Goal: Task Accomplishment & Management: Manage account settings

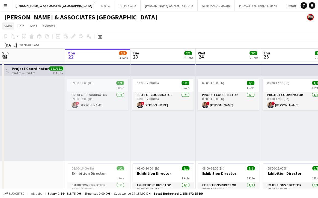
click at [8, 27] on span "View" at bounding box center [8, 25] width 8 height 5
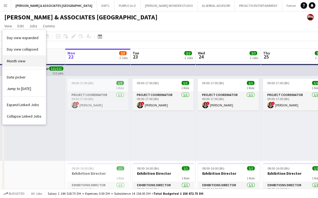
click at [19, 62] on span "Month view" at bounding box center [16, 60] width 19 height 5
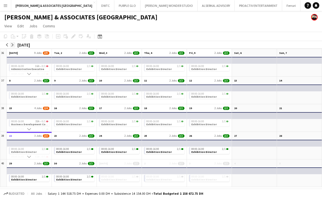
click at [13, 44] on app-icon "arrow-right" at bounding box center [12, 44] width 3 height 3
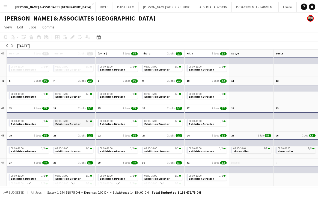
scroll to position [2, 0]
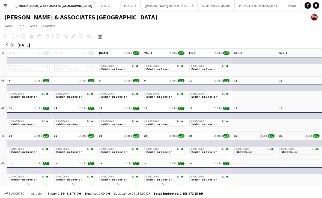
click at [11, 43] on app-icon "arrow-right" at bounding box center [12, 44] width 3 height 3
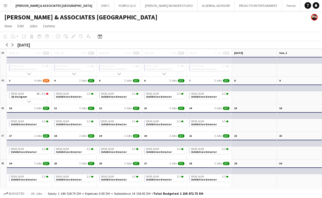
click at [24, 86] on app-mini-top-bar at bounding box center [28, 87] width 45 height 7
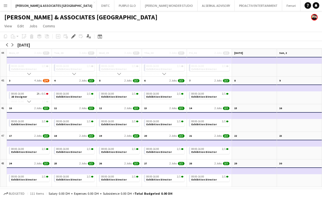
click at [24, 86] on app-mini-top-bar at bounding box center [28, 87] width 45 height 7
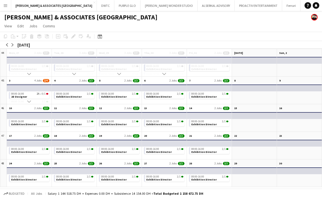
click at [26, 79] on app-month-view-date-header "3 4 Jobs 2/4" at bounding box center [29, 79] width 45 height 7
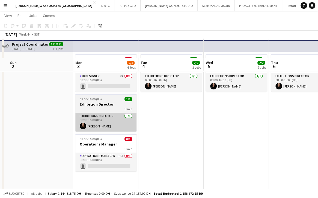
scroll to position [55, 0]
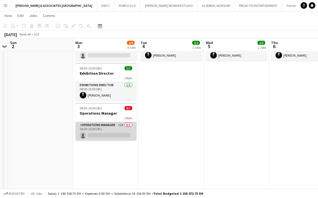
click at [105, 125] on app-card-role "Operations Manager 13A 0/1 08:00-16:00 (8h) single-neutral-actions" at bounding box center [105, 131] width 61 height 19
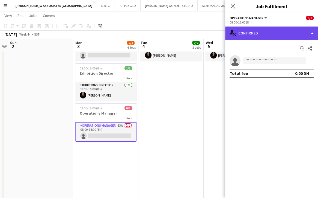
click at [276, 36] on div "single-neutral-actions-check-2 Confirmed" at bounding box center [271, 32] width 93 height 13
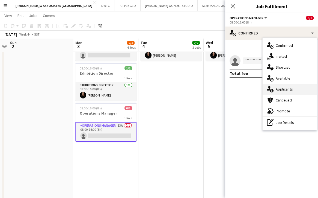
click at [308, 86] on div "single-neutral-actions-information Applicants" at bounding box center [290, 89] width 54 height 11
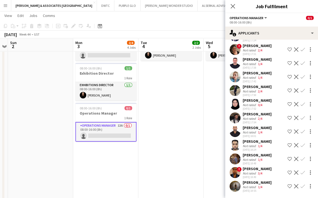
click at [244, 180] on div "[PERSON_NAME]" at bounding box center [257, 182] width 29 height 5
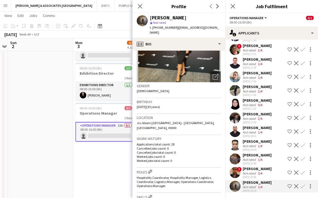
scroll to position [0, 0]
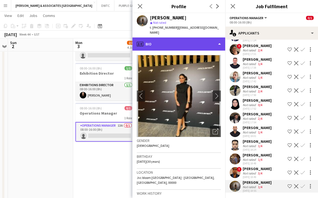
click at [176, 37] on div "profile Bio" at bounding box center [178, 43] width 93 height 13
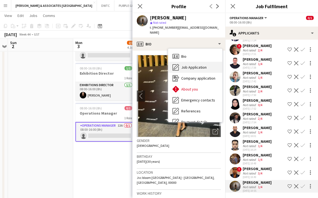
click at [194, 62] on div "Job Application Job Application" at bounding box center [195, 67] width 54 height 11
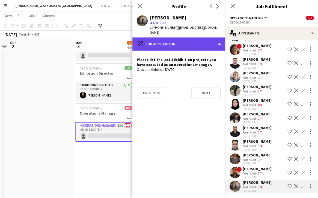
click at [173, 37] on div "pencil4 Job Application" at bounding box center [178, 43] width 93 height 13
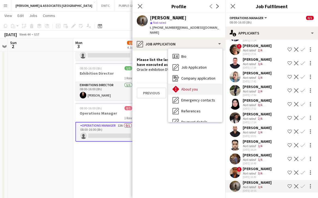
click at [191, 87] on span "About you" at bounding box center [189, 89] width 17 height 5
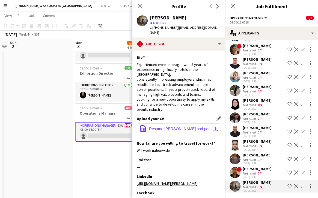
click at [176, 126] on span "Resume [PERSON_NAME] sad.pdf" at bounding box center [179, 128] width 60 height 4
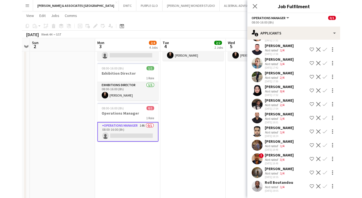
scroll to position [68, 0]
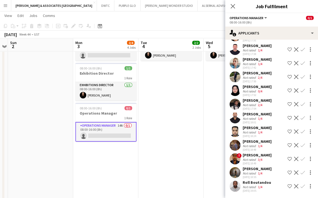
click at [253, 168] on div "[PERSON_NAME]" at bounding box center [257, 168] width 29 height 5
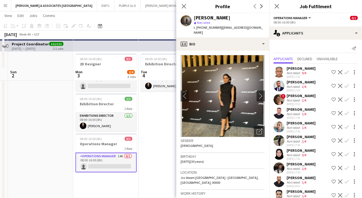
scroll to position [0, 0]
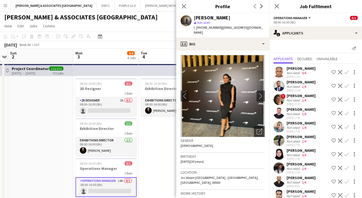
click at [307, 66] on div "[PERSON_NAME]" at bounding box center [301, 68] width 29 height 5
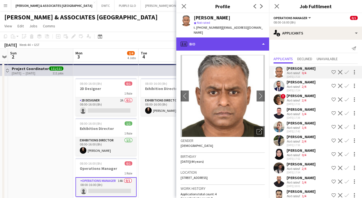
click at [230, 39] on div "profile Bio" at bounding box center [222, 43] width 93 height 13
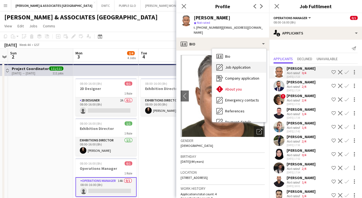
click at [240, 65] on div "Job Application Job Application" at bounding box center [239, 67] width 54 height 11
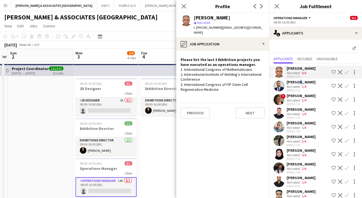
click at [296, 84] on div "[PERSON_NAME]" at bounding box center [301, 81] width 29 height 5
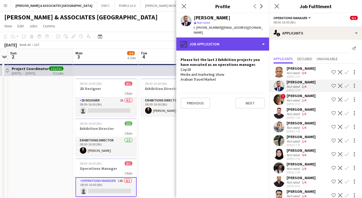
click at [223, 38] on div "pencil4 Job Application" at bounding box center [222, 43] width 93 height 13
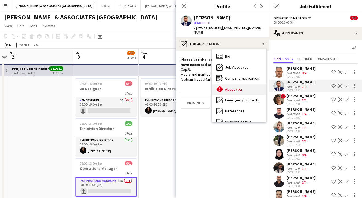
click at [229, 87] on div "About you About you" at bounding box center [239, 89] width 54 height 11
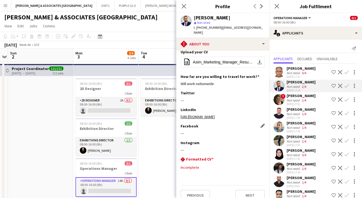
scroll to position [73, 0]
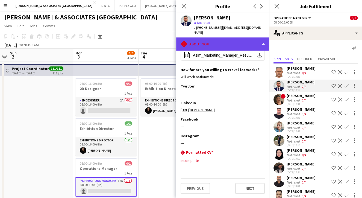
click at [229, 43] on div "rhombus-alert About you" at bounding box center [222, 43] width 93 height 13
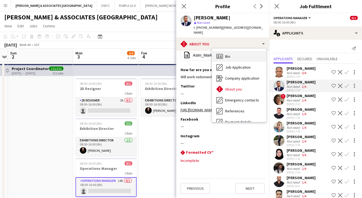
click at [234, 56] on div "Bio Bio" at bounding box center [239, 56] width 54 height 11
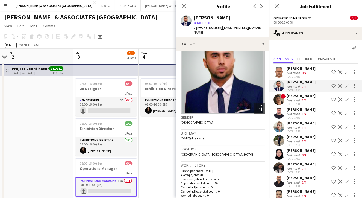
scroll to position [0, 0]
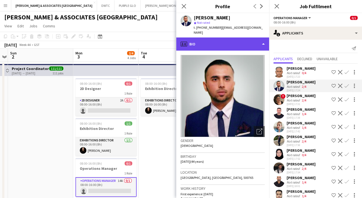
click at [216, 42] on div "profile Bio" at bounding box center [222, 43] width 93 height 13
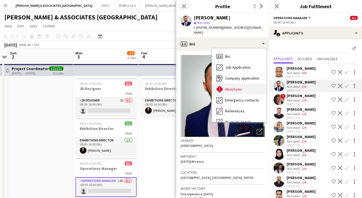
click at [235, 87] on span "About you" at bounding box center [233, 89] width 17 height 5
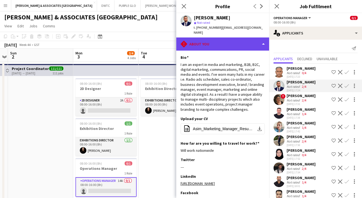
click at [207, 39] on div "rhombus-alert About you" at bounding box center [222, 43] width 93 height 13
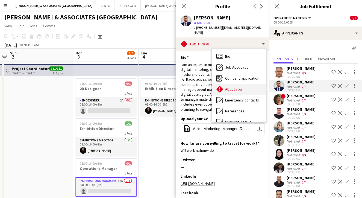
click at [241, 87] on span "About you" at bounding box center [233, 89] width 17 height 5
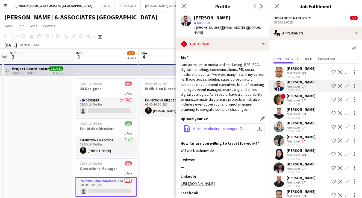
click at [219, 126] on button "office-file-sheet Asim_Marketing_Manager_Resume_CV_2025.pdf.pdf download-bottom" at bounding box center [223, 128] width 84 height 11
click at [322, 84] on app-icon "Decline" at bounding box center [340, 86] width 4 height 4
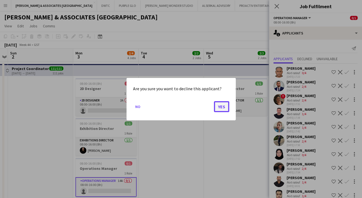
click at [220, 106] on button "Yes" at bounding box center [221, 106] width 15 height 11
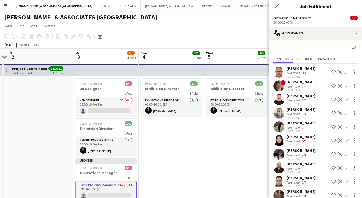
click at [294, 79] on div "[PERSON_NAME] Not rated 0/4 [DATE] 17:23 Shortlist crew Decline Confirm ! [PERS…" at bounding box center [315, 154] width 93 height 180
click at [293, 83] on div "[PERSON_NAME]" at bounding box center [301, 81] width 29 height 5
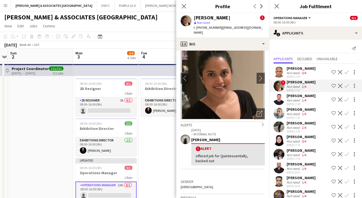
scroll to position [27, 0]
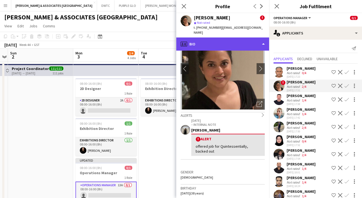
click at [221, 37] on div "profile Bio" at bounding box center [222, 43] width 93 height 13
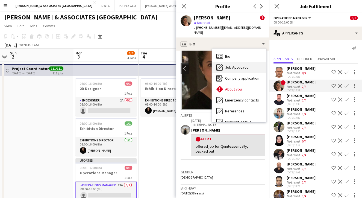
click at [234, 65] on span "Job Application" at bounding box center [237, 67] width 25 height 5
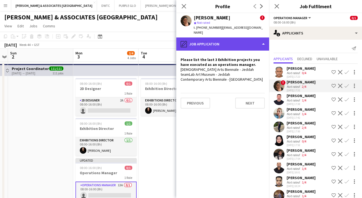
click at [228, 39] on div "pencil4 Job Application" at bounding box center [222, 43] width 93 height 13
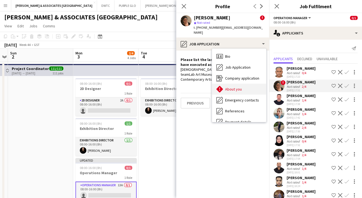
click at [239, 84] on div "About you About you" at bounding box center [239, 89] width 54 height 11
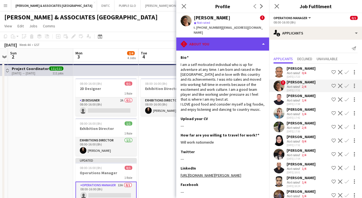
click at [219, 43] on div "rhombus-alert About you" at bounding box center [222, 43] width 93 height 13
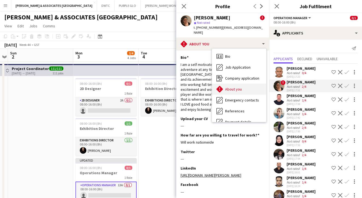
click at [243, 84] on div "About you About you" at bounding box center [239, 89] width 54 height 11
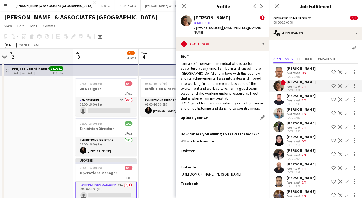
scroll to position [0, 0]
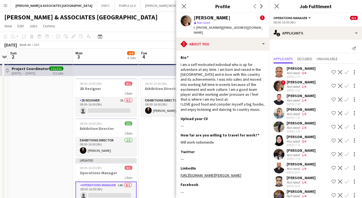
click at [291, 92] on div "[DATE] 17:31" at bounding box center [301, 90] width 29 height 4
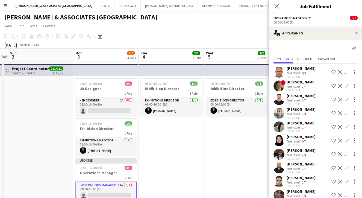
click at [292, 98] on div "Not rated" at bounding box center [294, 100] width 14 height 4
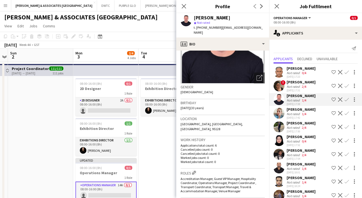
scroll to position [55, 0]
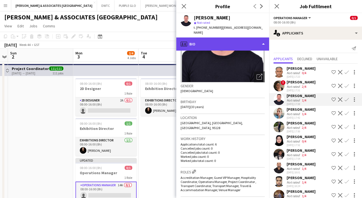
click at [220, 37] on div "profile Bio" at bounding box center [222, 43] width 93 height 13
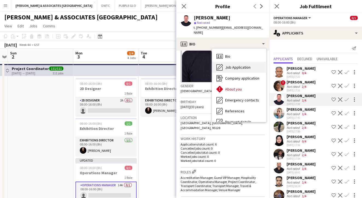
click at [230, 65] on span "Job Application" at bounding box center [237, 67] width 25 height 5
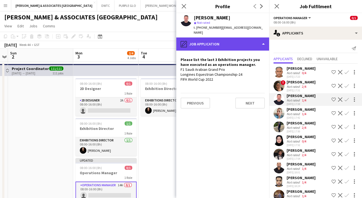
click at [240, 38] on div "pencil4 Job Application" at bounding box center [222, 43] width 93 height 13
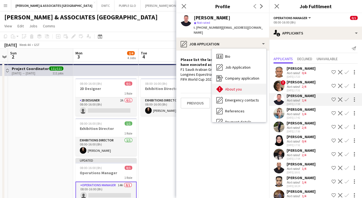
click at [250, 84] on div "About you About you" at bounding box center [239, 89] width 54 height 11
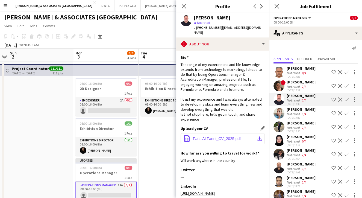
click at [219, 136] on span "Faris Al Fanni_CV_2025.pdf" at bounding box center [217, 138] width 48 height 4
click at [294, 95] on div "[PERSON_NAME]" at bounding box center [301, 95] width 29 height 5
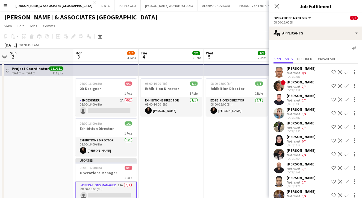
click at [294, 92] on div "[DATE] 17:31" at bounding box center [301, 90] width 29 height 4
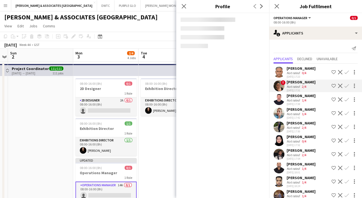
click at [294, 93] on div "[PERSON_NAME]" at bounding box center [301, 95] width 29 height 5
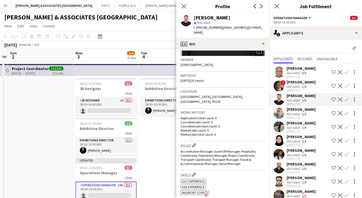
scroll to position [109, 0]
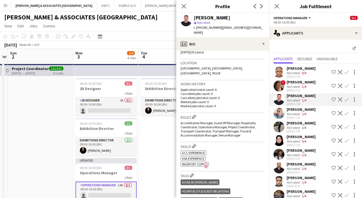
click at [308, 108] on div "[PERSON_NAME]" at bounding box center [301, 109] width 29 height 5
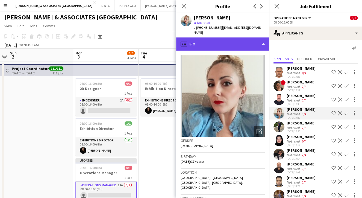
click at [222, 42] on div "profile Bio" at bounding box center [222, 43] width 93 height 13
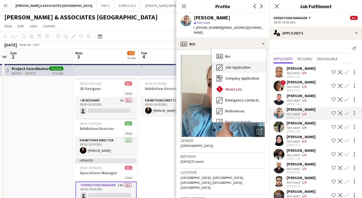
click at [238, 65] on div "Job Application Job Application" at bounding box center [239, 67] width 54 height 11
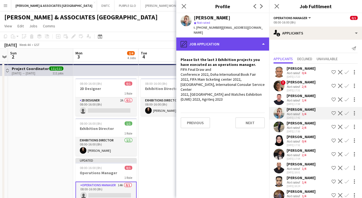
click at [228, 37] on div "pencil4 Job Application" at bounding box center [222, 43] width 93 height 13
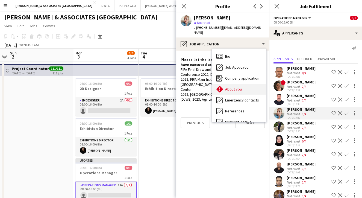
click at [234, 87] on span "About you" at bounding box center [233, 89] width 17 height 5
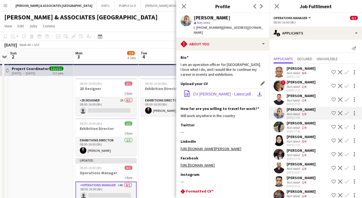
click at [229, 98] on button "office-file-sheet CV [PERSON_NAME] - Latest.pdf download-bottom" at bounding box center [223, 93] width 84 height 11
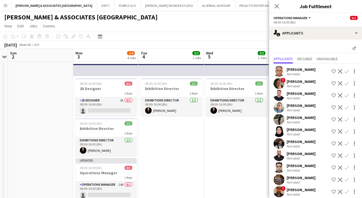
click at [304, 117] on div "[PERSON_NAME]" at bounding box center [301, 117] width 29 height 5
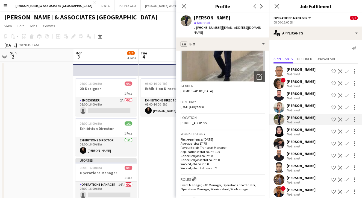
scroll to position [0, 0]
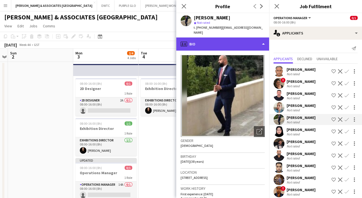
click at [235, 39] on div "profile Bio" at bounding box center [222, 43] width 93 height 13
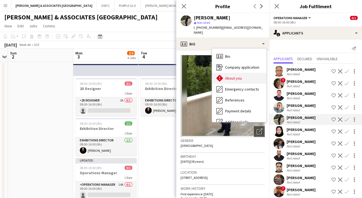
click at [240, 76] on span "About you" at bounding box center [233, 78] width 17 height 5
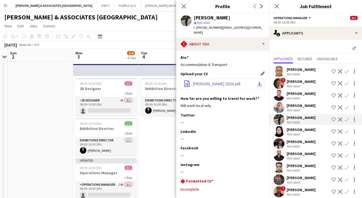
click at [229, 82] on span "[PERSON_NAME] 2024.pdf" at bounding box center [217, 84] width 48 height 4
click at [322, 119] on app-icon "Shortlist crew" at bounding box center [333, 119] width 4 height 4
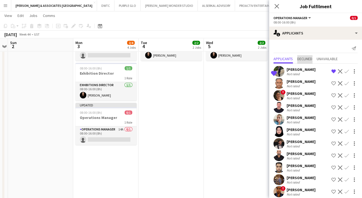
click at [309, 59] on span "Declined" at bounding box center [304, 59] width 15 height 4
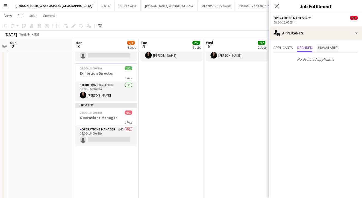
click at [322, 51] on span "Unavailable" at bounding box center [327, 48] width 21 height 8
click at [290, 50] on span "Applicants" at bounding box center [282, 48] width 19 height 8
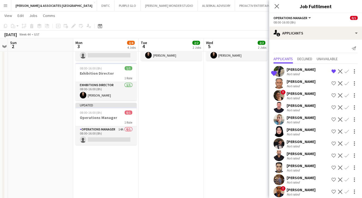
click at [304, 130] on div "[PERSON_NAME]" at bounding box center [301, 129] width 29 height 5
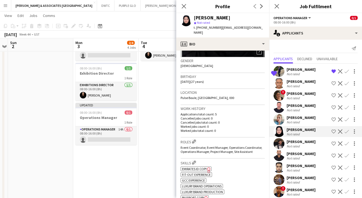
scroll to position [82, 0]
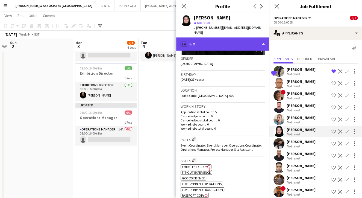
click at [223, 42] on div "profile Bio" at bounding box center [222, 43] width 93 height 13
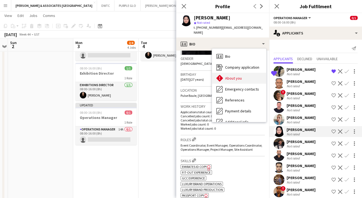
click at [237, 76] on span "About you" at bounding box center [233, 78] width 17 height 5
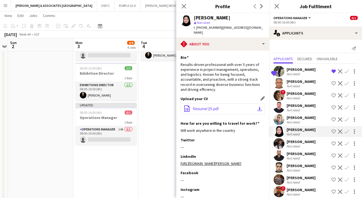
click at [217, 103] on button "office-file-sheet Resume'25.pdf download-bottom" at bounding box center [223, 108] width 84 height 11
click at [322, 129] on button "Decline" at bounding box center [340, 131] width 7 height 7
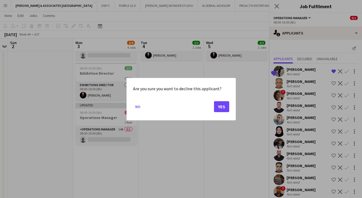
scroll to position [0, 0]
click at [216, 104] on button "Yes" at bounding box center [221, 106] width 15 height 11
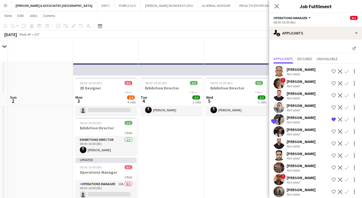
scroll to position [55, 0]
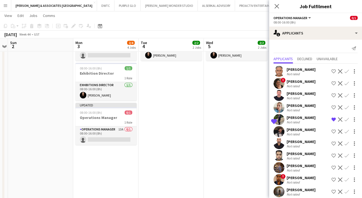
click at [296, 143] on div "[PERSON_NAME]" at bounding box center [301, 141] width 29 height 5
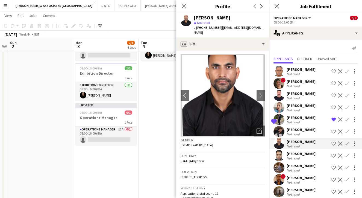
scroll to position [0, 0]
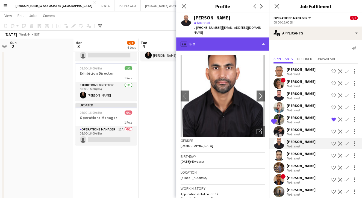
click at [219, 37] on div "profile Bio" at bounding box center [222, 43] width 93 height 13
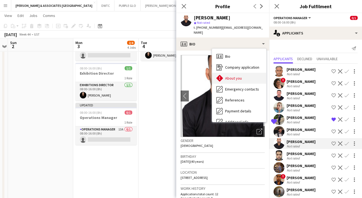
click at [243, 73] on div "About you About you" at bounding box center [239, 78] width 54 height 11
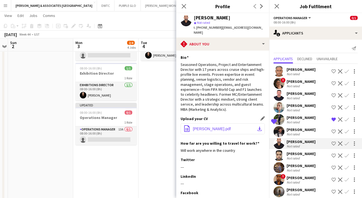
click at [226, 126] on span "[PERSON_NAME].pdf" at bounding box center [212, 128] width 38 height 4
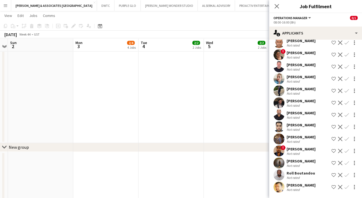
scroll to position [250, 0]
click at [296, 139] on div "Not rated" at bounding box center [294, 141] width 14 height 4
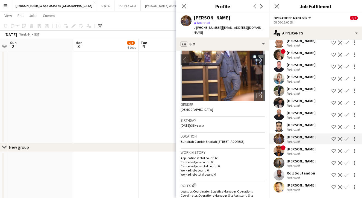
scroll to position [27, 0]
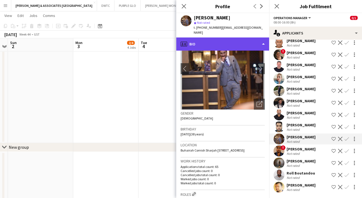
click at [231, 39] on div "profile Bio" at bounding box center [222, 43] width 93 height 13
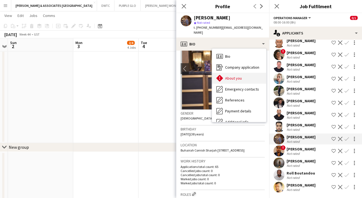
click at [240, 76] on span "About you" at bounding box center [233, 78] width 17 height 5
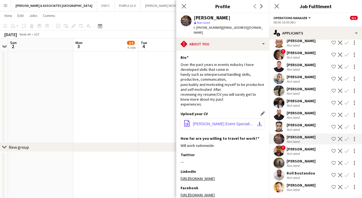
click at [218, 122] on span "[PERSON_NAME] Event Specialist Resume.pdf" at bounding box center [224, 124] width 62 height 4
click at [322, 137] on app-icon "Decline" at bounding box center [340, 139] width 4 height 4
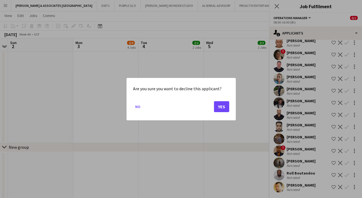
scroll to position [0, 0]
click at [216, 105] on button "Yes" at bounding box center [221, 106] width 15 height 11
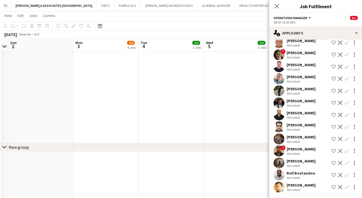
scroll to position [19, 0]
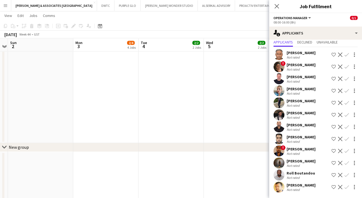
click at [303, 174] on div "Roll Boutandou" at bounding box center [301, 172] width 28 height 5
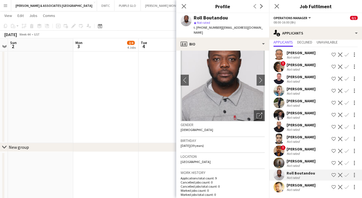
scroll to position [0, 0]
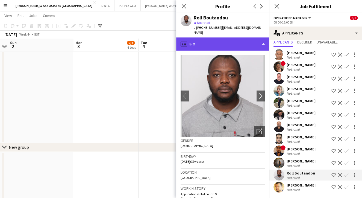
click at [225, 38] on div "profile Bio" at bounding box center [222, 43] width 93 height 13
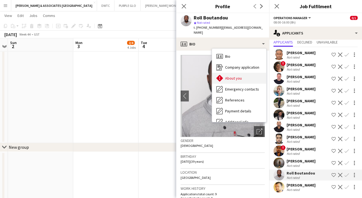
click at [229, 76] on span "About you" at bounding box center [233, 78] width 17 height 5
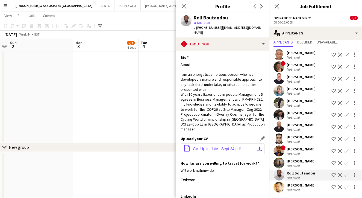
click at [223, 146] on span "CV_Up to date _Sept 24.pdf" at bounding box center [217, 148] width 48 height 4
click at [322, 175] on app-icon "Decline" at bounding box center [340, 175] width 4 height 4
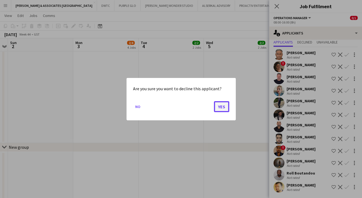
click at [220, 106] on button "Yes" at bounding box center [221, 106] width 15 height 11
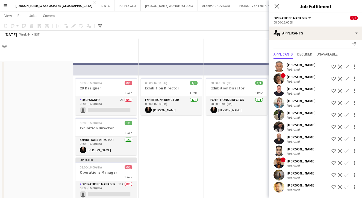
scroll to position [7, 0]
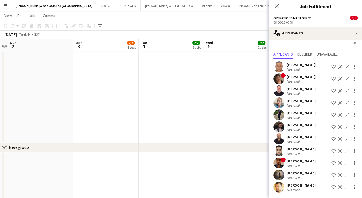
click at [305, 187] on div "[PERSON_NAME]" at bounding box center [301, 184] width 29 height 5
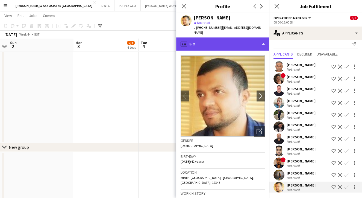
click at [211, 39] on div "profile Bio" at bounding box center [222, 43] width 93 height 13
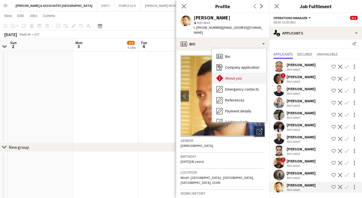
click at [230, 76] on span "About you" at bounding box center [233, 78] width 17 height 5
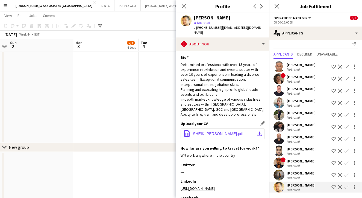
click at [231, 128] on button "office-file-sheet SHEIK [PERSON_NAME].pdf download-bottom" at bounding box center [223, 133] width 84 height 11
click at [322, 186] on app-icon "Decline" at bounding box center [340, 187] width 4 height 4
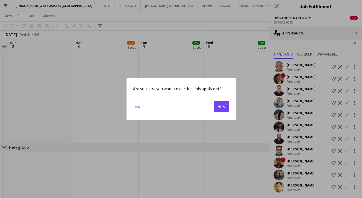
scroll to position [0, 0]
click at [216, 106] on button "Yes" at bounding box center [221, 106] width 15 height 11
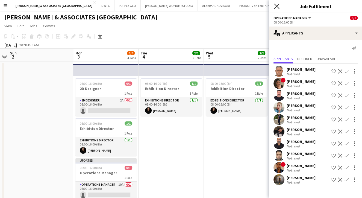
click at [279, 4] on icon "Close pop-in" at bounding box center [276, 6] width 5 height 5
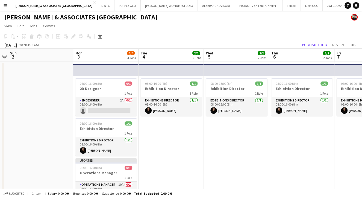
click at [6, 8] on button "Menu" at bounding box center [5, 5] width 11 height 11
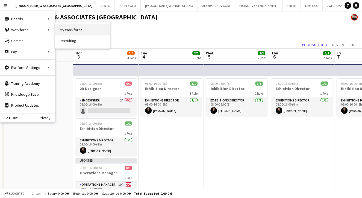
click at [74, 31] on link "My Workforce" at bounding box center [82, 29] width 55 height 11
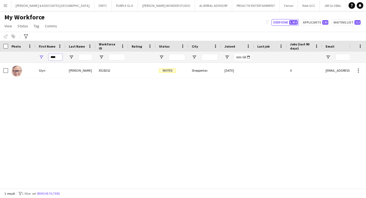
drag, startPoint x: 58, startPoint y: 55, endPoint x: 38, endPoint y: 56, distance: 20.5
click at [39, 56] on div "****" at bounding box center [51, 57] width 30 height 11
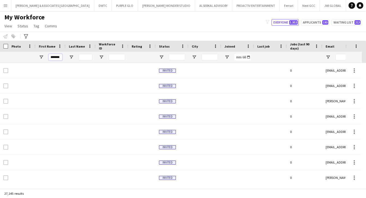
scroll to position [0, 1]
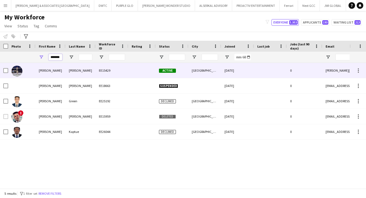
type input "*******"
click at [88, 66] on div "[PERSON_NAME]" at bounding box center [81, 70] width 30 height 15
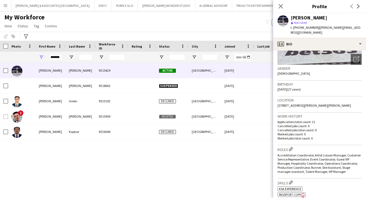
scroll to position [82, 0]
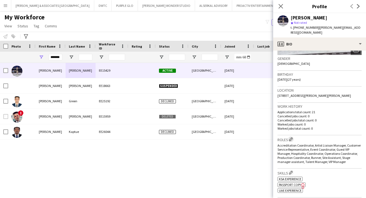
click at [291, 137] on app-icon "Edit crew company roles" at bounding box center [291, 139] width 4 height 4
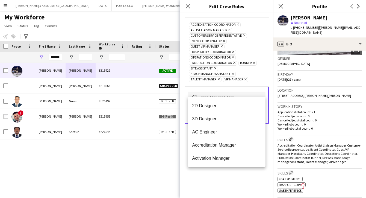
click at [222, 92] on input "text" at bounding box center [227, 99] width 78 height 14
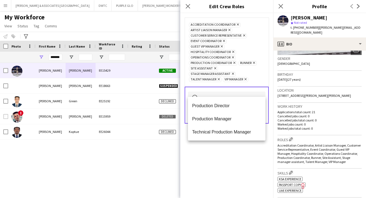
type input "**********"
click at [219, 153] on div "**********" at bounding box center [226, 105] width 93 height 185
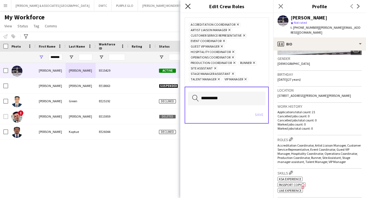
click at [188, 6] on icon at bounding box center [187, 6] width 5 height 5
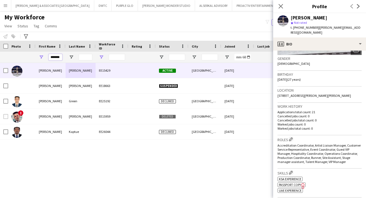
scroll to position [0, 1]
drag, startPoint x: 50, startPoint y: 58, endPoint x: 99, endPoint y: 58, distance: 48.6
click at [99, 58] on div "*******" at bounding box center [296, 57] width 592 height 11
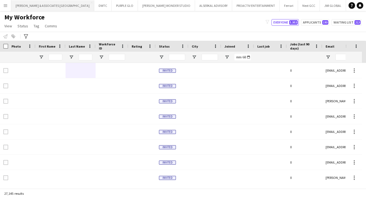
click at [55, 8] on button "[PERSON_NAME] & ASSOCIATES UAE Close" at bounding box center [52, 5] width 83 height 11
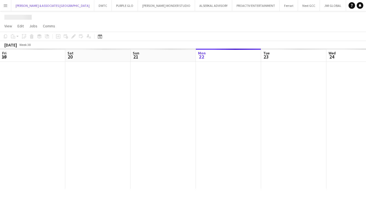
scroll to position [0, 131]
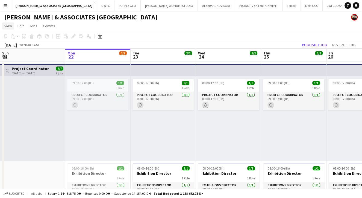
click at [11, 25] on span "View" at bounding box center [8, 25] width 8 height 5
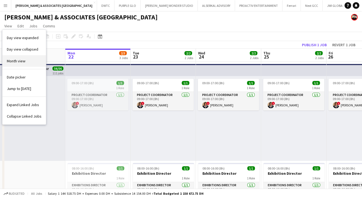
click at [23, 63] on link "Month view" at bounding box center [23, 60] width 43 height 11
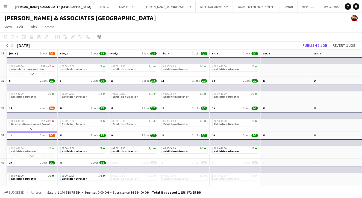
scroll to position [2, 0]
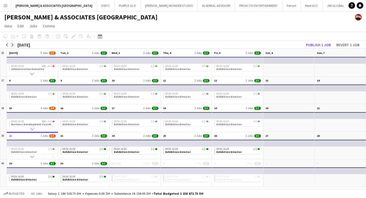
click at [14, 46] on button "arrow-right" at bounding box center [12, 44] width 5 height 5
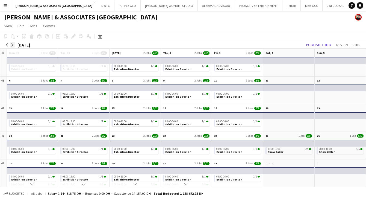
click at [13, 46] on app-icon "arrow-right" at bounding box center [12, 44] width 3 height 3
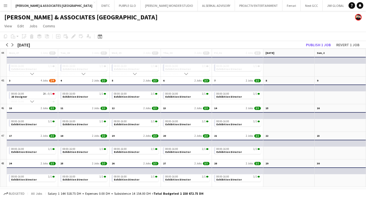
click at [30, 81] on app-month-view-date-header "3 4 Jobs 2/4" at bounding box center [32, 79] width 51 height 7
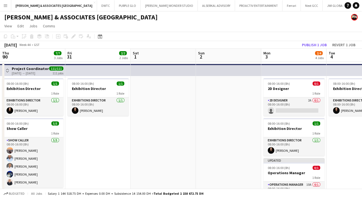
scroll to position [0, 188]
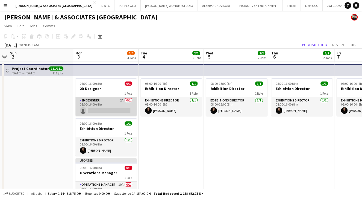
click at [116, 99] on app-card-role "2D Designer 2A 0/1 08:00-16:00 (8h) single-neutral-actions" at bounding box center [105, 106] width 61 height 19
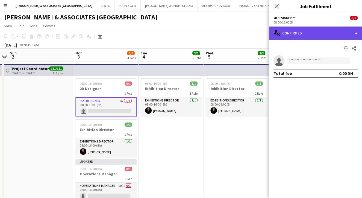
click at [297, 31] on div "single-neutral-actions-check-2 Confirmed" at bounding box center [315, 32] width 93 height 13
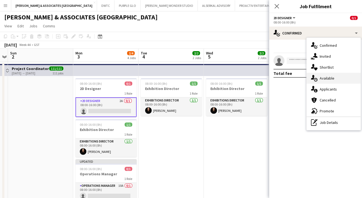
click at [322, 79] on span "Available" at bounding box center [327, 78] width 15 height 5
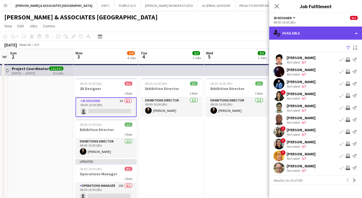
click at [303, 34] on div "single-neutral-actions-upload Available" at bounding box center [315, 32] width 93 height 13
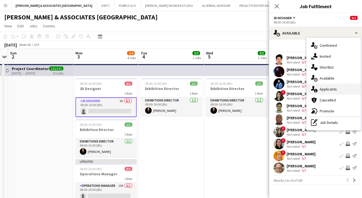
click at [322, 87] on span "Applicants" at bounding box center [328, 89] width 17 height 5
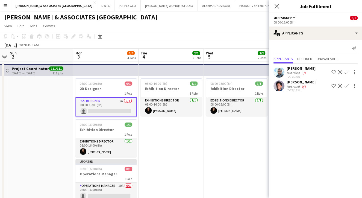
click at [296, 70] on div "[PERSON_NAME]" at bounding box center [301, 68] width 29 height 5
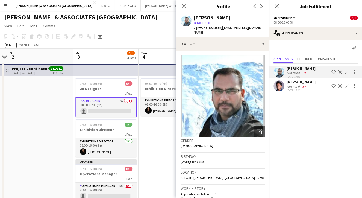
scroll to position [109, 0]
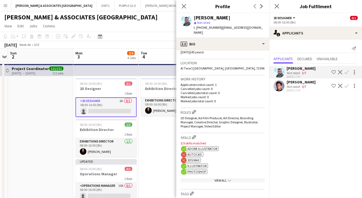
click at [185, 152] on circle at bounding box center [184, 155] width 6 height 6
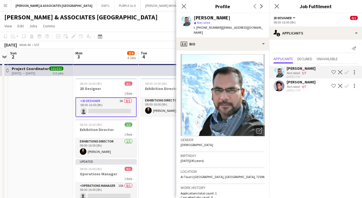
scroll to position [0, 0]
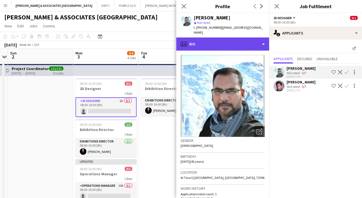
click at [232, 40] on div "profile Bio" at bounding box center [222, 43] width 93 height 13
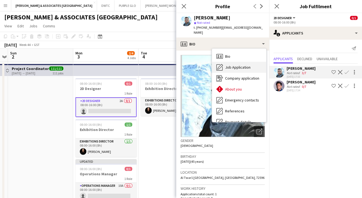
click at [236, 65] on span "Job Application" at bounding box center [237, 67] width 25 height 5
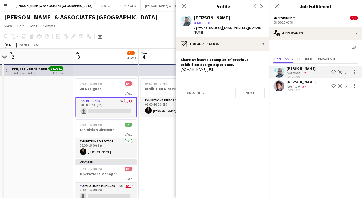
drag, startPoint x: 222, startPoint y: 64, endPoint x: 178, endPoint y: 62, distance: 44.3
click at [178, 62] on app-crew-profile-role-application "Share at least 3 examples of previous exhibition design experience. [DOMAIN_NAM…" at bounding box center [222, 124] width 93 height 147
copy div "[DOMAIN_NAME][URL]"
click at [295, 84] on div "[PERSON_NAME]" at bounding box center [301, 81] width 29 height 5
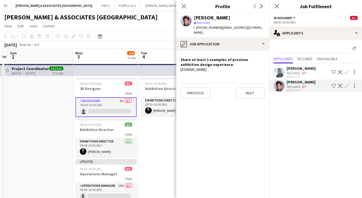
click at [217, 67] on div "[DOMAIN_NAME]" at bounding box center [223, 69] width 84 height 5
drag, startPoint x: 218, startPoint y: 64, endPoint x: 179, endPoint y: 63, distance: 38.8
click at [179, 63] on app-crew-profile-role-application "Share at least 3 examples of previous exhibition design experience. [DOMAIN_NAM…" at bounding box center [222, 124] width 93 height 147
copy div "[DOMAIN_NAME]"
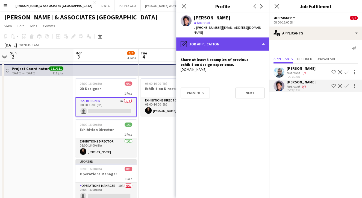
click at [242, 42] on div "pencil4 Job Application" at bounding box center [222, 43] width 93 height 13
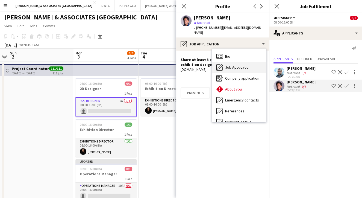
click at [241, 65] on span "Job Application" at bounding box center [237, 67] width 25 height 5
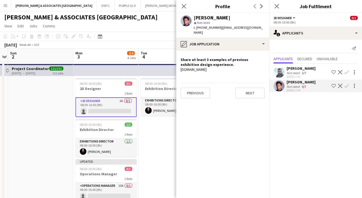
click at [181, 27] on div "[PERSON_NAME] star Not rated t. [PHONE_NUMBER] | [EMAIL_ADDRESS][DOMAIN_NAME]" at bounding box center [222, 25] width 93 height 24
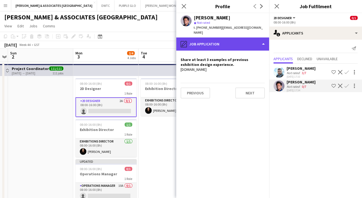
click at [201, 37] on div "pencil4 Job Application" at bounding box center [222, 43] width 93 height 13
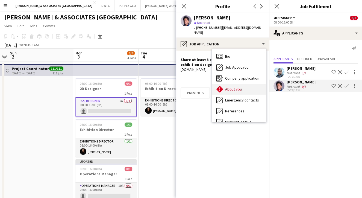
click at [244, 84] on div "About you About you" at bounding box center [239, 89] width 54 height 11
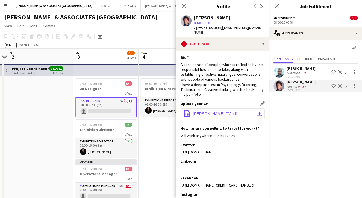
click at [218, 111] on span "[PERSON_NAME] CV.pdf" at bounding box center [215, 113] width 44 height 4
click at [297, 136] on mat-expansion-panel "users2 Applicants Send notification Applicants Declined Unavailable [PERSON_NAM…" at bounding box center [315, 119] width 93 height 158
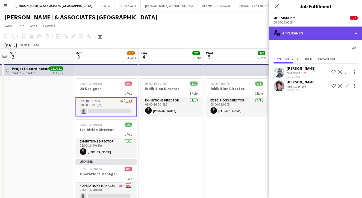
click at [304, 36] on div "single-neutral-actions-information Applicants" at bounding box center [315, 32] width 93 height 13
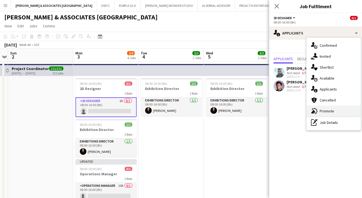
click at [322, 108] on div "advertising-megaphone Promote" at bounding box center [333, 110] width 54 height 11
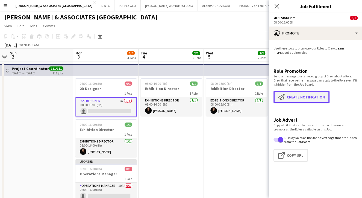
click at [317, 98] on button "Create notification Create notification" at bounding box center [301, 97] width 56 height 13
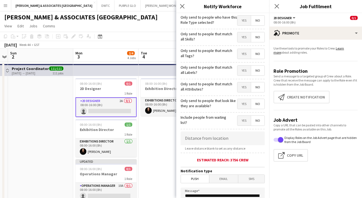
click at [240, 19] on span "Yes" at bounding box center [243, 21] width 13 height 10
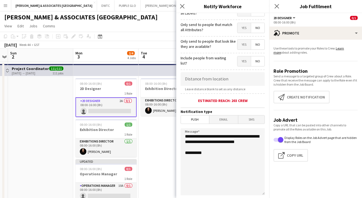
scroll to position [103, 0]
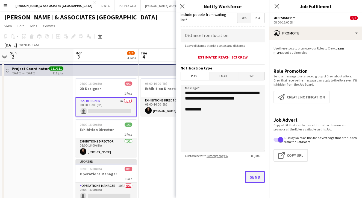
click at [254, 178] on button "Send" at bounding box center [255, 177] width 20 height 12
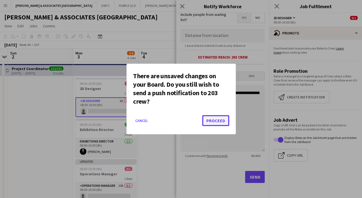
click at [219, 116] on button "Proceed" at bounding box center [215, 120] width 27 height 11
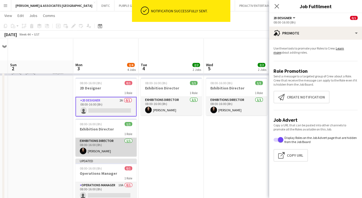
scroll to position [109, 0]
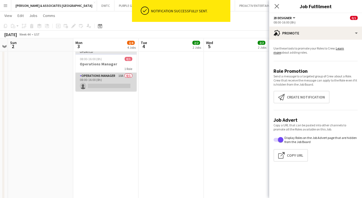
click at [115, 74] on app-card-role "Operations Manager 10A 0/1 08:00-16:00 (8h) single-neutral-actions" at bounding box center [105, 82] width 61 height 19
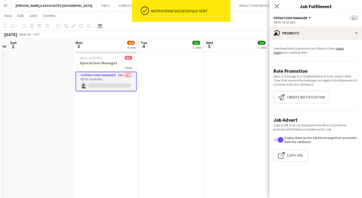
click at [303, 17] on span "Operations Manager" at bounding box center [290, 18] width 34 height 4
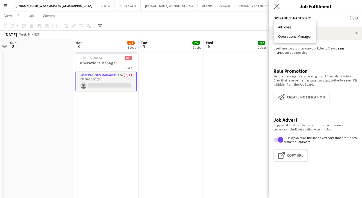
click at [273, 9] on app-icon "Close pop-in" at bounding box center [277, 6] width 8 height 8
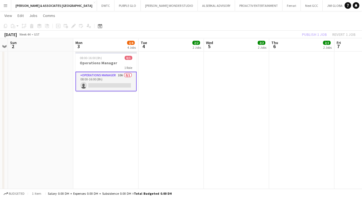
click at [91, 81] on app-card-role "Operations Manager 10A 0/1 08:00-16:00 (8h) single-neutral-actions" at bounding box center [105, 82] width 61 height 20
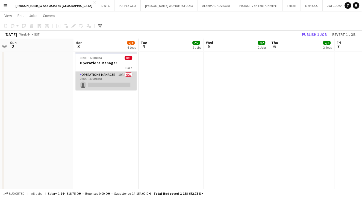
click at [112, 75] on app-card-role "Operations Manager 10A 0/1 08:00-16:00 (8h) single-neutral-actions" at bounding box center [105, 81] width 61 height 19
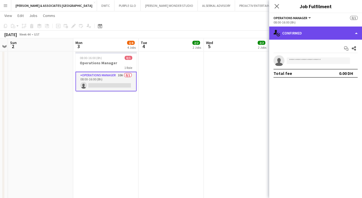
click at [322, 30] on div "single-neutral-actions-check-2 Confirmed" at bounding box center [315, 32] width 93 height 13
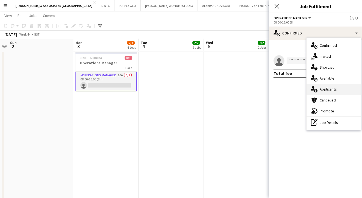
click at [322, 92] on div "single-neutral-actions-information Applicants" at bounding box center [333, 89] width 54 height 11
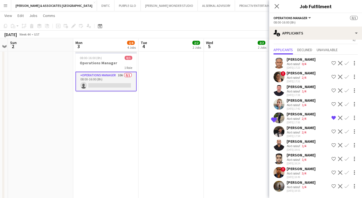
scroll to position [14, 0]
click at [4, 8] on button "Menu" at bounding box center [5, 5] width 11 height 11
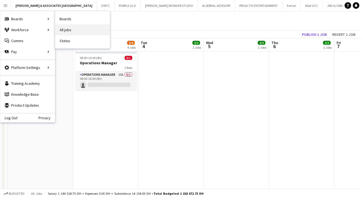
click at [94, 27] on link "All jobs" at bounding box center [82, 29] width 55 height 11
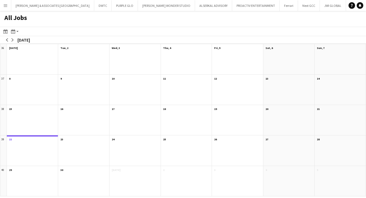
click at [3, 6] on app-icon "Menu" at bounding box center [5, 5] width 4 height 4
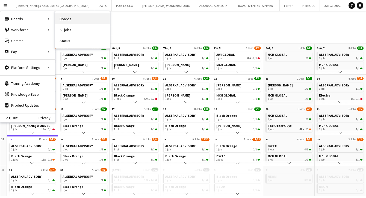
click at [81, 17] on link "Boards" at bounding box center [82, 18] width 55 height 11
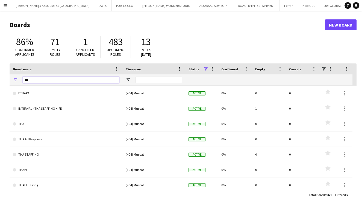
click at [75, 80] on input "***" at bounding box center [71, 79] width 96 height 7
type input "*"
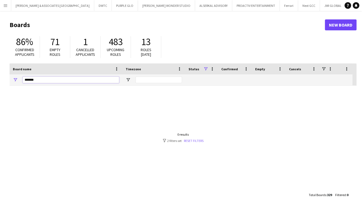
type input "*******"
click at [195, 140] on link "Reset filters" at bounding box center [194, 140] width 20 height 4
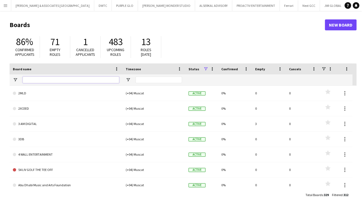
click at [86, 79] on input "Board name Filter Input" at bounding box center [71, 79] width 96 height 7
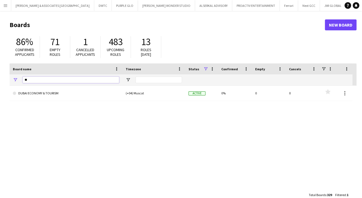
type input "*"
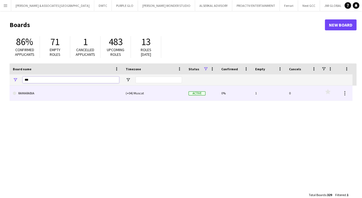
type input "***"
click at [60, 94] on link "RAMARABIA" at bounding box center [66, 92] width 106 height 15
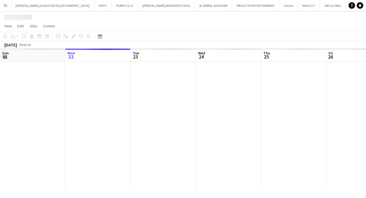
scroll to position [0, 170]
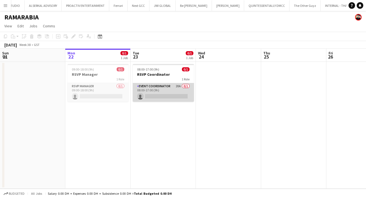
click at [161, 84] on app-card-role "Event Coordinator 20A 0/1 08:00-17:00 (9h) single-neutral-actions" at bounding box center [163, 92] width 61 height 19
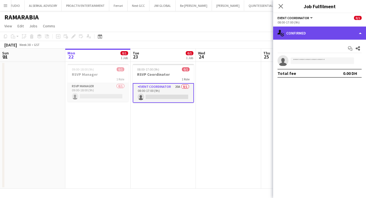
click at [314, 34] on div "single-neutral-actions-check-2 Confirmed" at bounding box center [319, 32] width 93 height 13
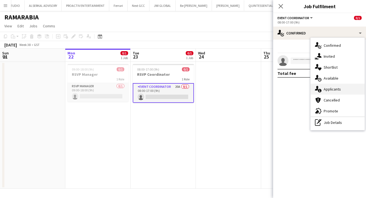
click at [322, 88] on span "Applicants" at bounding box center [332, 89] width 17 height 5
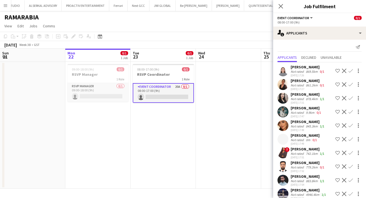
scroll to position [0, 0]
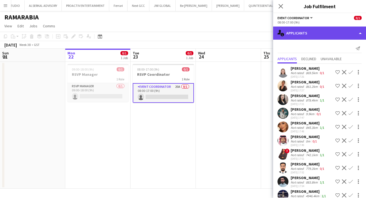
click at [304, 34] on div "single-neutral-actions-information Applicants" at bounding box center [319, 32] width 93 height 13
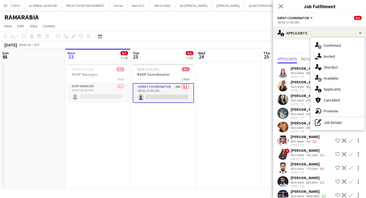
click at [315, 23] on div "08:00-17:00 (9h)" at bounding box center [320, 22] width 84 height 4
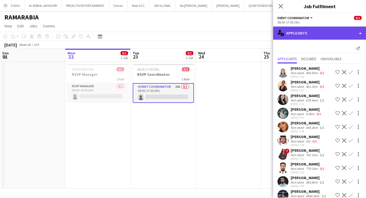
click at [314, 30] on div "single-neutral-actions-information Applicants" at bounding box center [319, 32] width 93 height 13
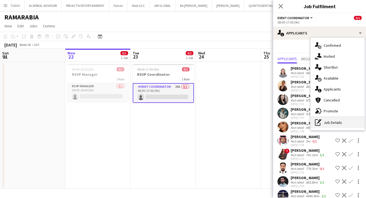
click at [322, 122] on div "pen-write Job Details" at bounding box center [338, 122] width 54 height 11
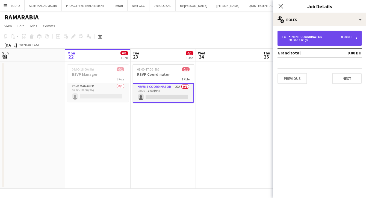
click at [319, 39] on div "08:00-17:00 (9h)" at bounding box center [317, 40] width 70 height 3
